Goal: Register for event/course

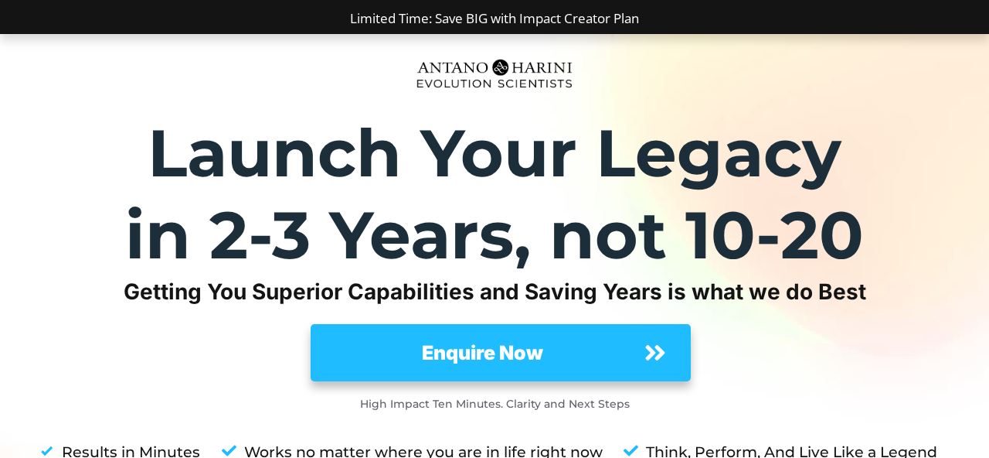
click at [661, 343] on icon at bounding box center [655, 352] width 25 height 25
